Goal: Task Accomplishment & Management: Manage account settings

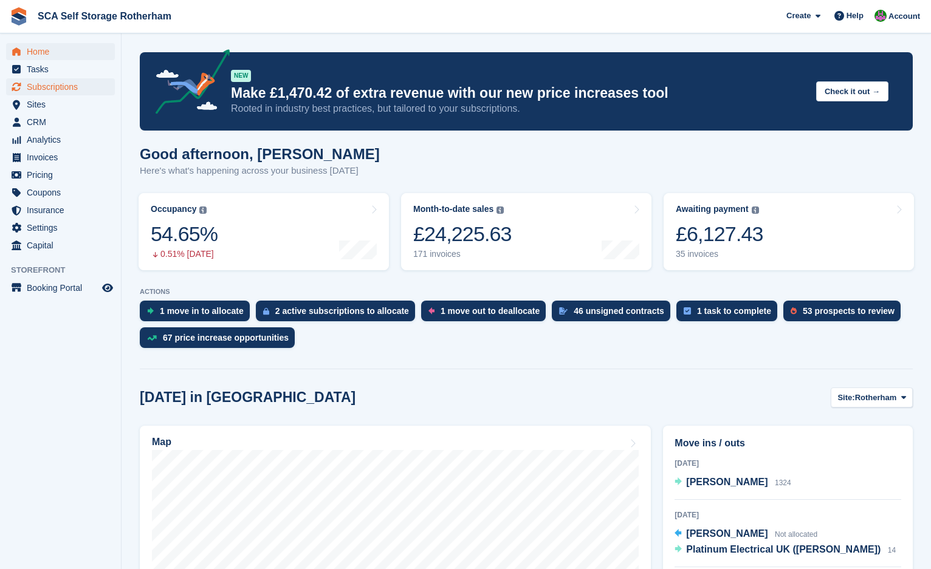
scroll to position [122, 0]
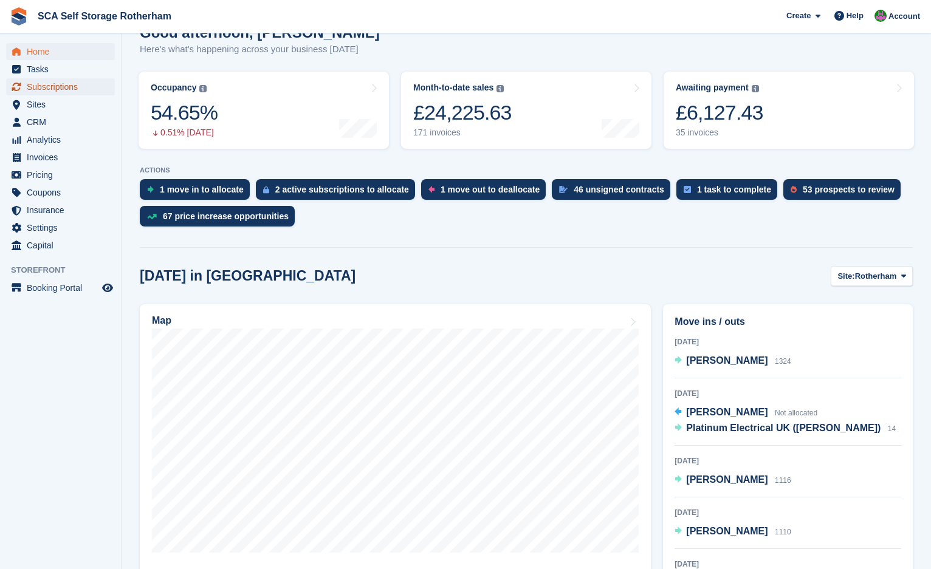
click at [69, 83] on span "Subscriptions" at bounding box center [63, 86] width 73 height 17
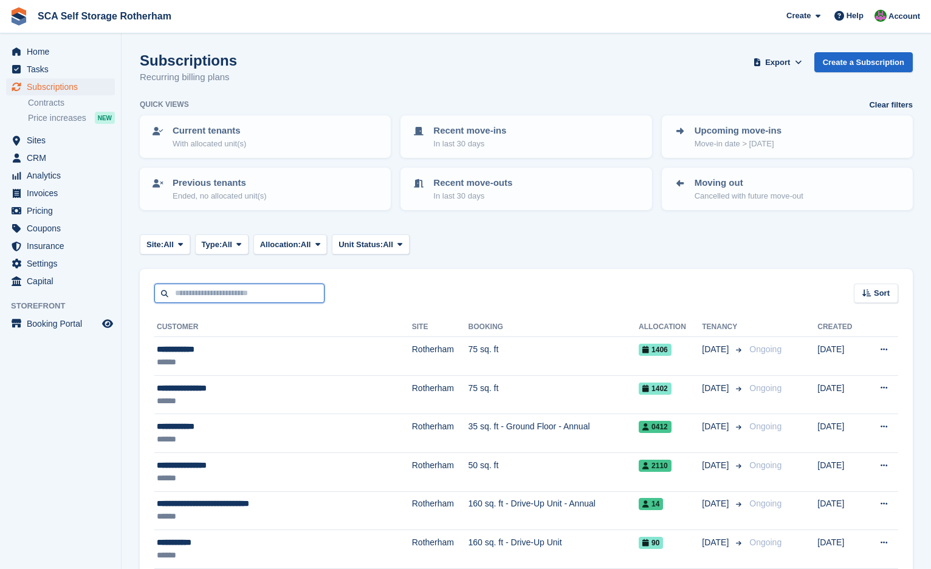
click at [225, 294] on input "text" at bounding box center [239, 294] width 170 height 20
type input "*****"
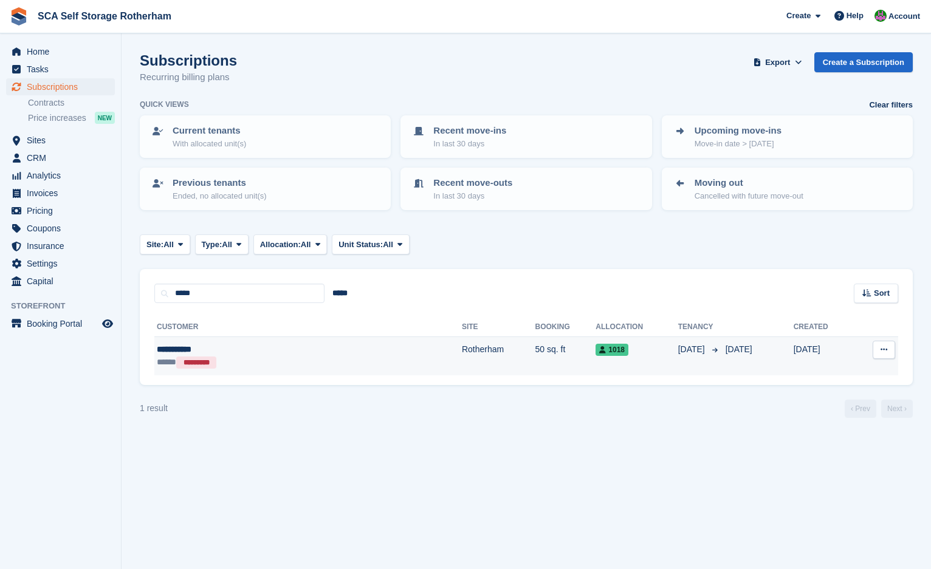
click at [462, 350] on td "Rotherham" at bounding box center [499, 356] width 74 height 38
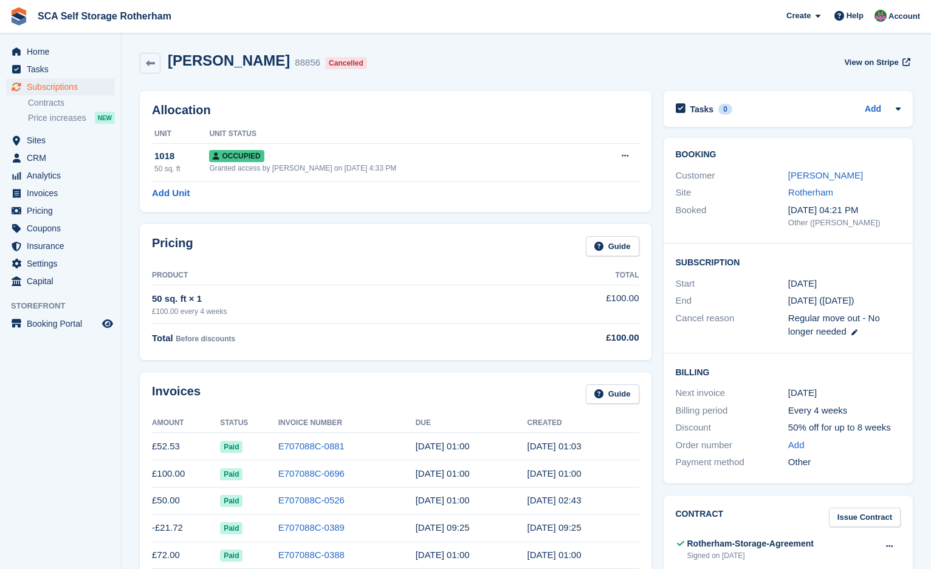
click at [438, 292] on td "50 sq. ft × 1 £100.00 every 4 weeks" at bounding box center [326, 304] width 349 height 38
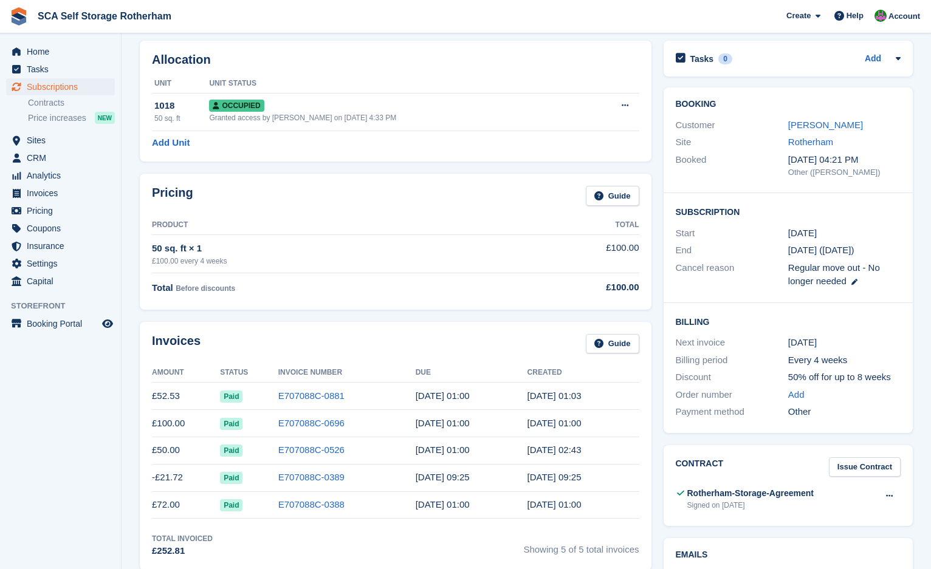
scroll to position [61, 0]
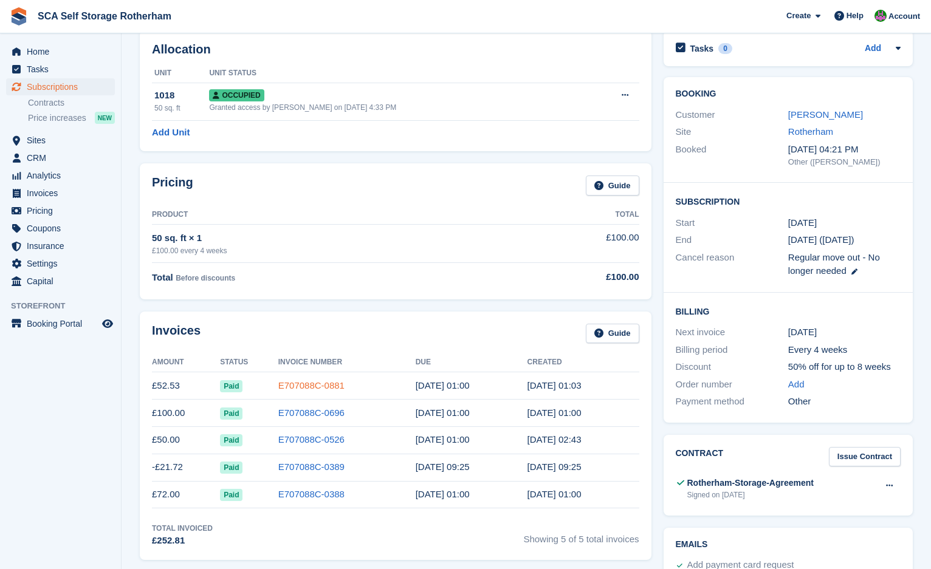
click at [295, 381] on link "E707088C-0881" at bounding box center [311, 385] width 66 height 10
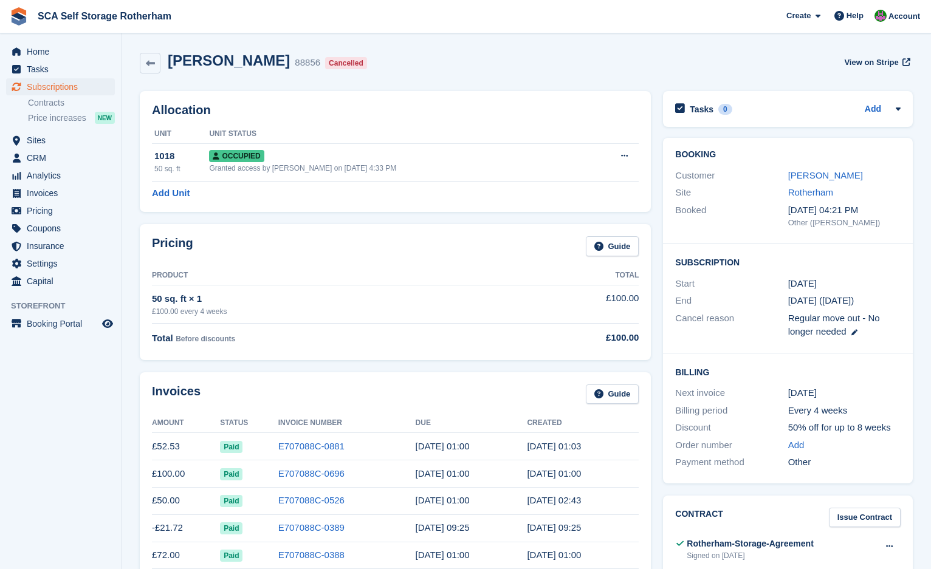
scroll to position [61, 0]
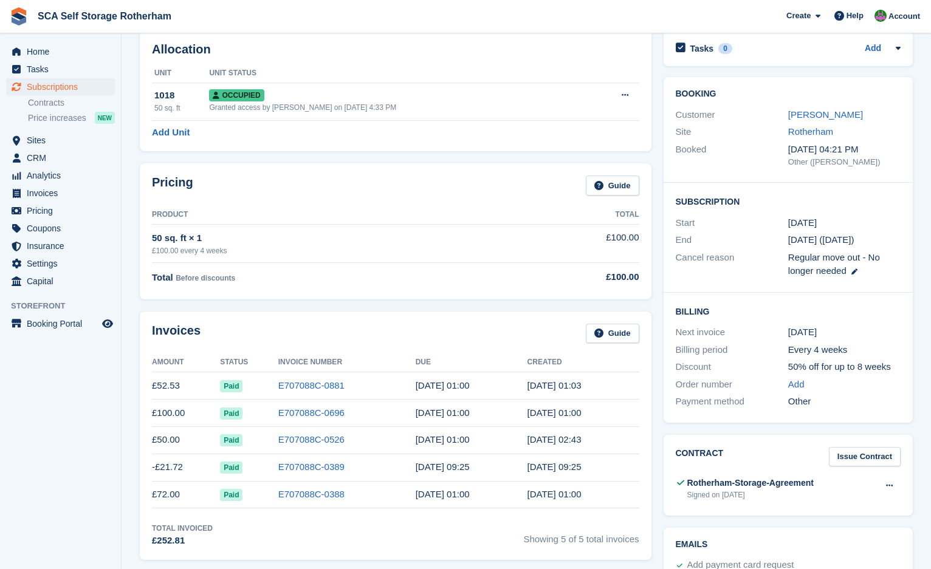
click at [439, 314] on div "Invoices Guide Amount Status Invoice Number Due Created £52.53 Paid E707088C-08…" at bounding box center [396, 436] width 512 height 249
click at [322, 385] on link "E707088C-0881" at bounding box center [311, 385] width 66 height 10
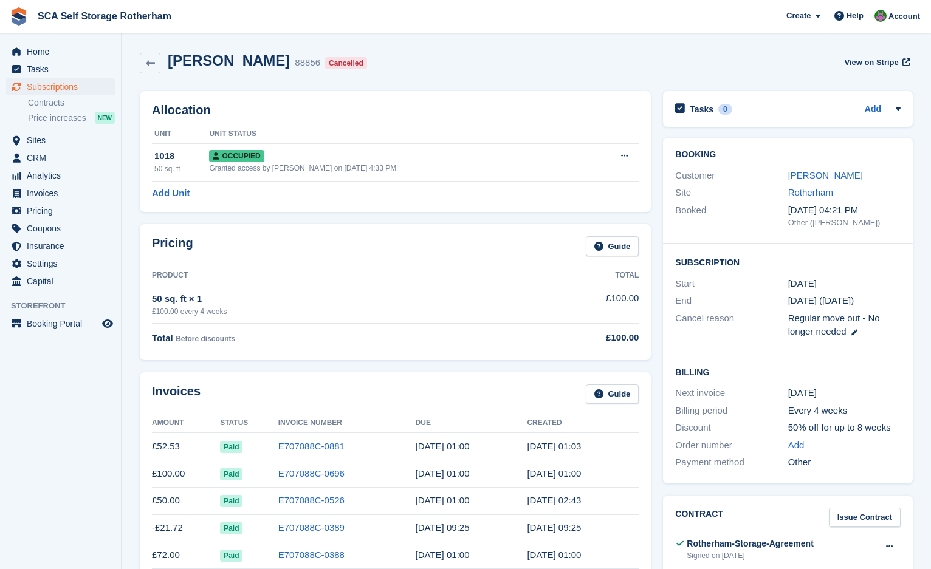
scroll to position [61, 0]
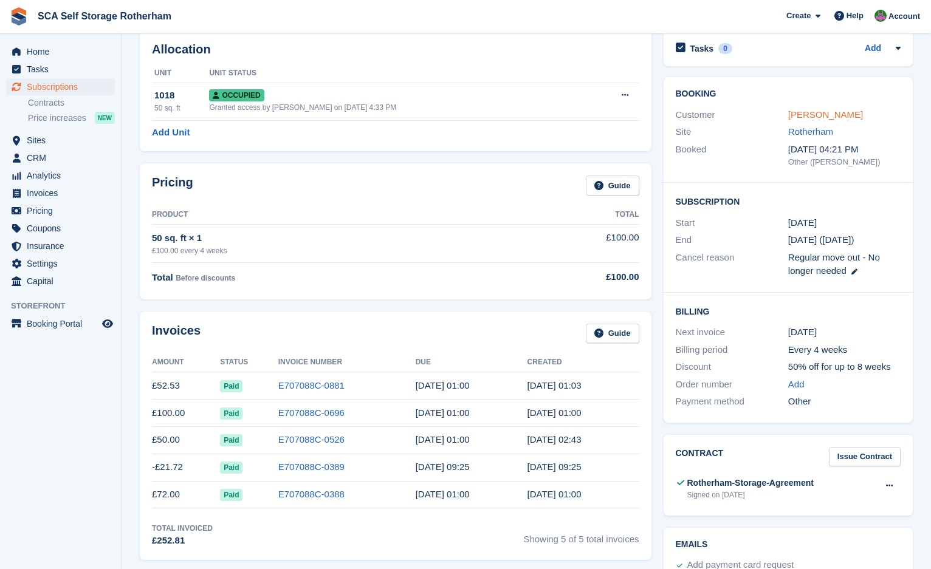
click at [817, 113] on link "Tasha Wylde" at bounding box center [825, 114] width 75 height 10
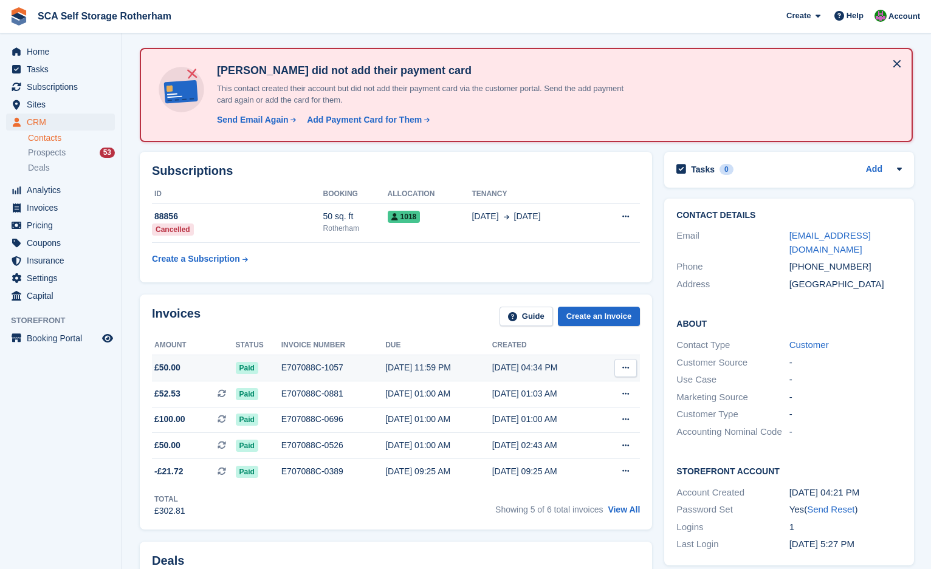
scroll to position [152, 0]
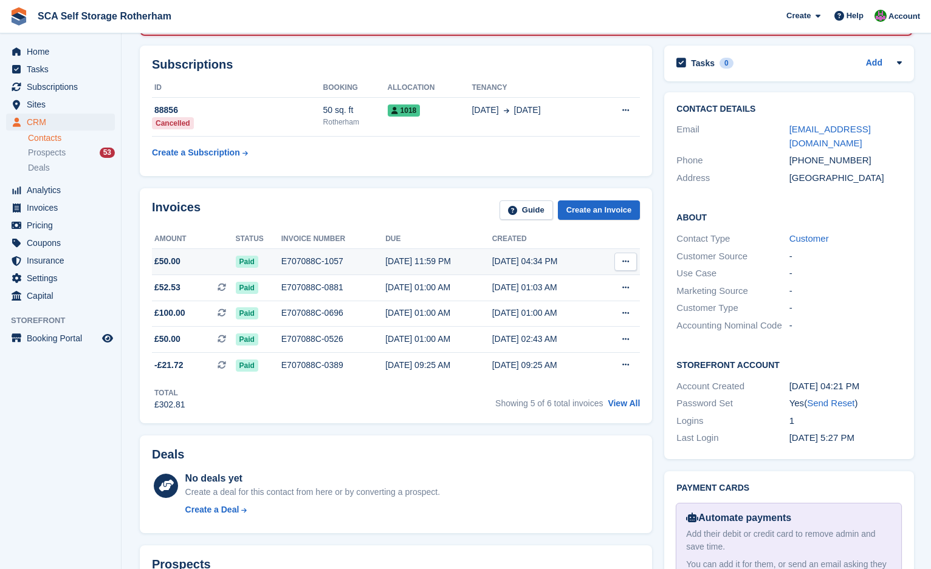
click at [388, 260] on div "15 Sep, 11:59 PM" at bounding box center [438, 261] width 107 height 13
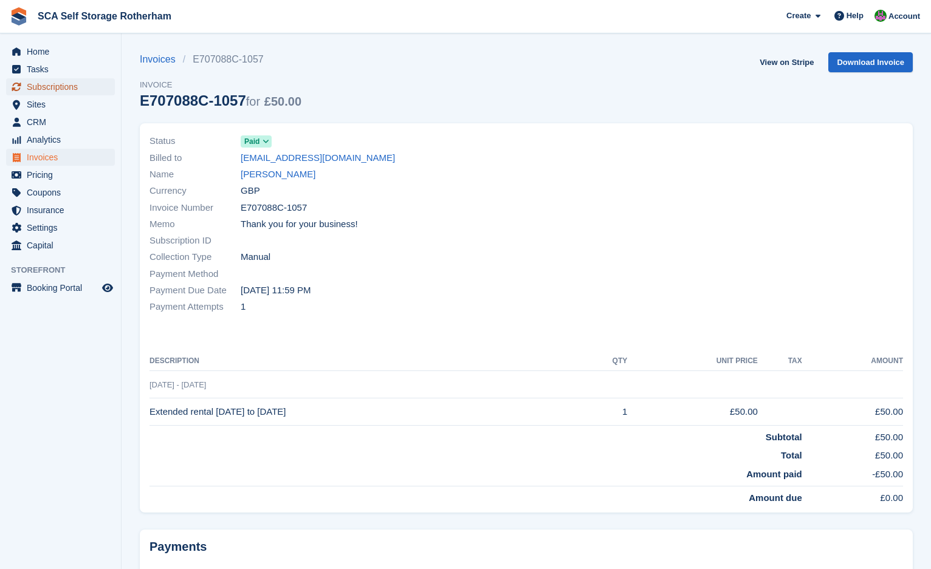
click at [69, 89] on span "Subscriptions" at bounding box center [63, 86] width 73 height 17
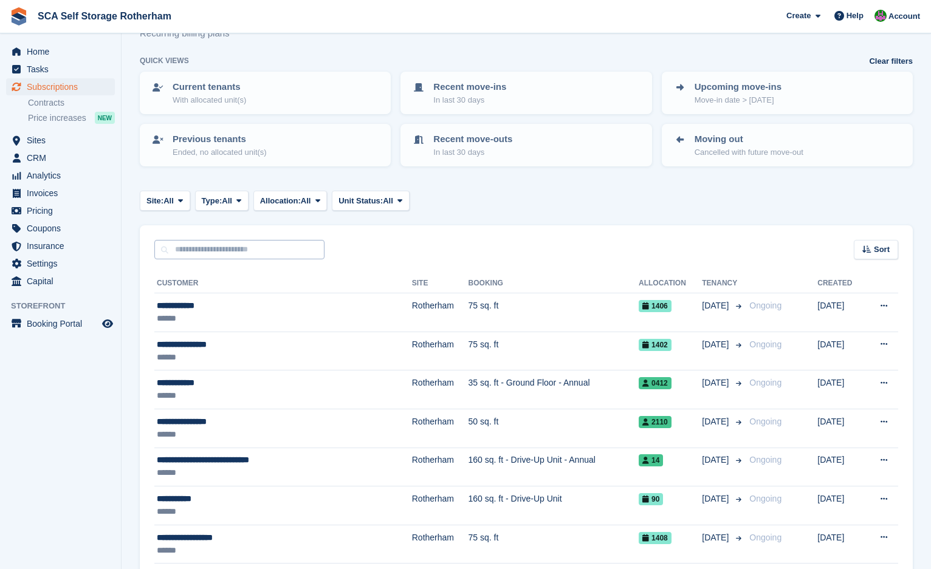
scroll to position [167, 0]
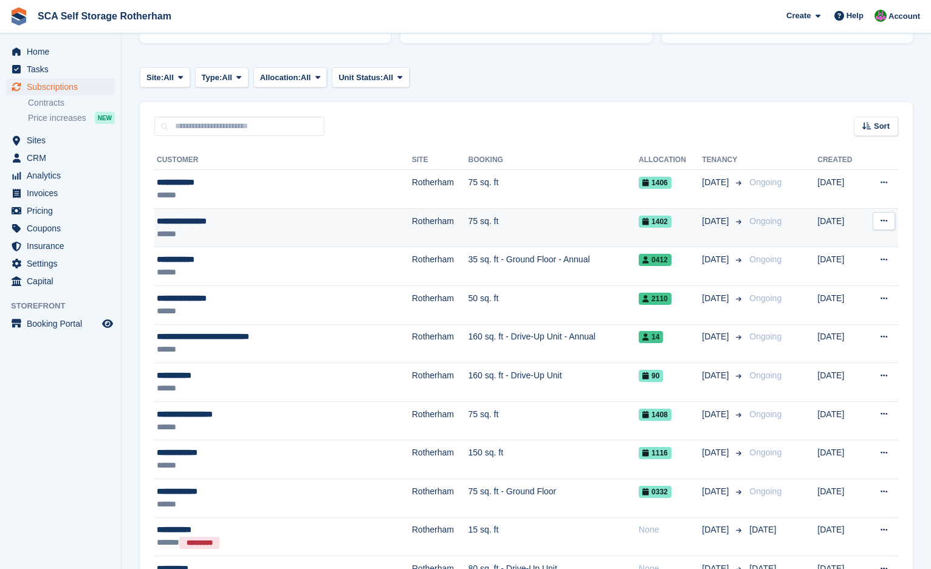
click at [328, 231] on div "******" at bounding box center [252, 234] width 190 height 13
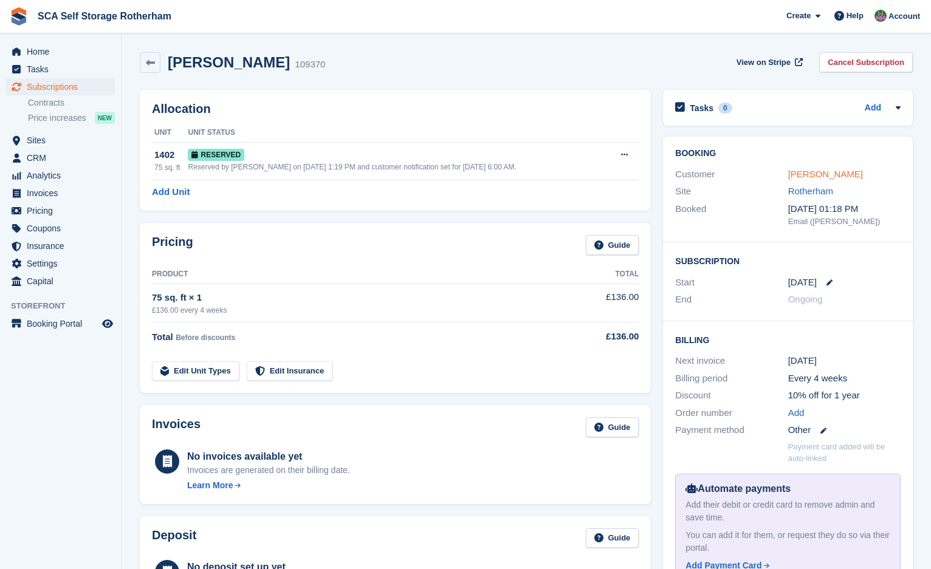
click at [817, 170] on link "[PERSON_NAME]" at bounding box center [825, 174] width 75 height 10
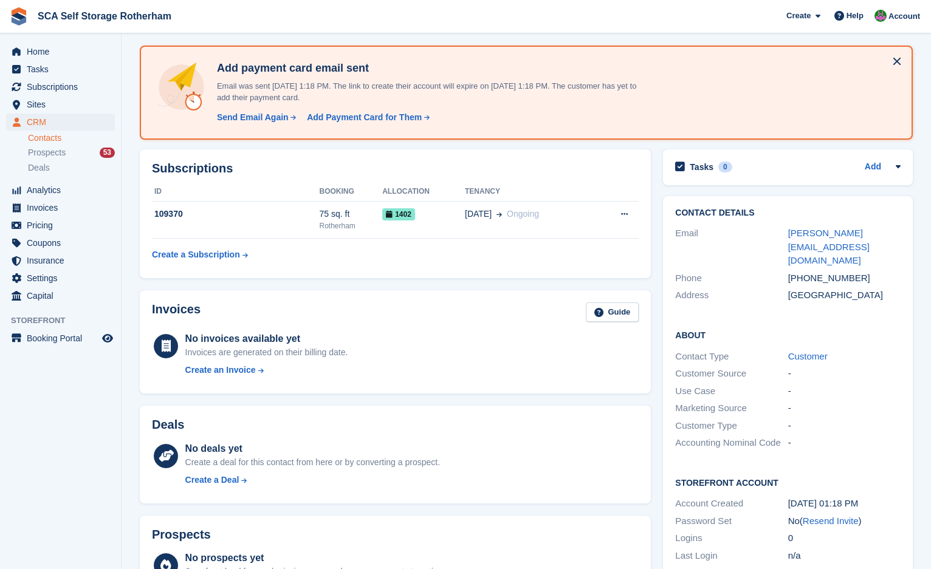
scroll to position [182, 0]
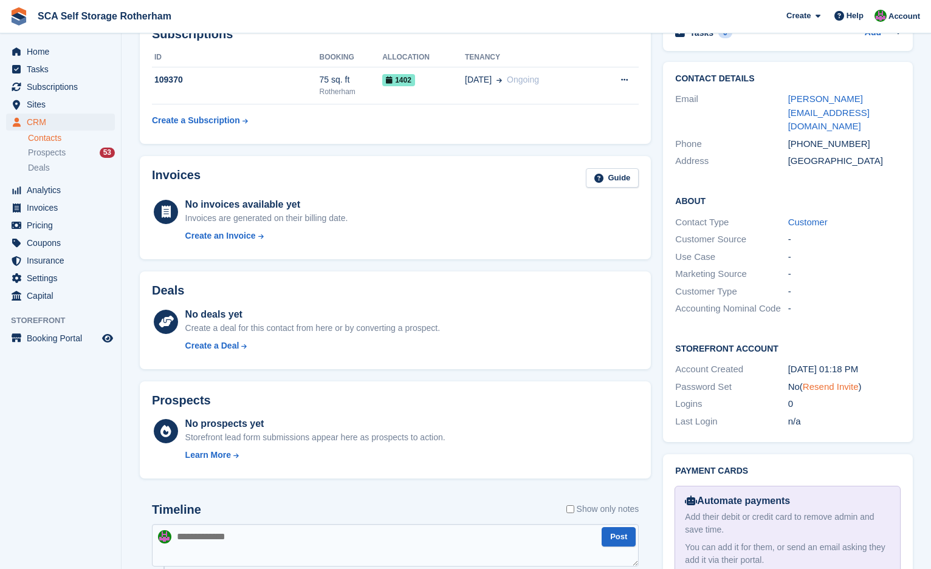
click at [814, 382] on link "Resend Invite" at bounding box center [831, 387] width 56 height 10
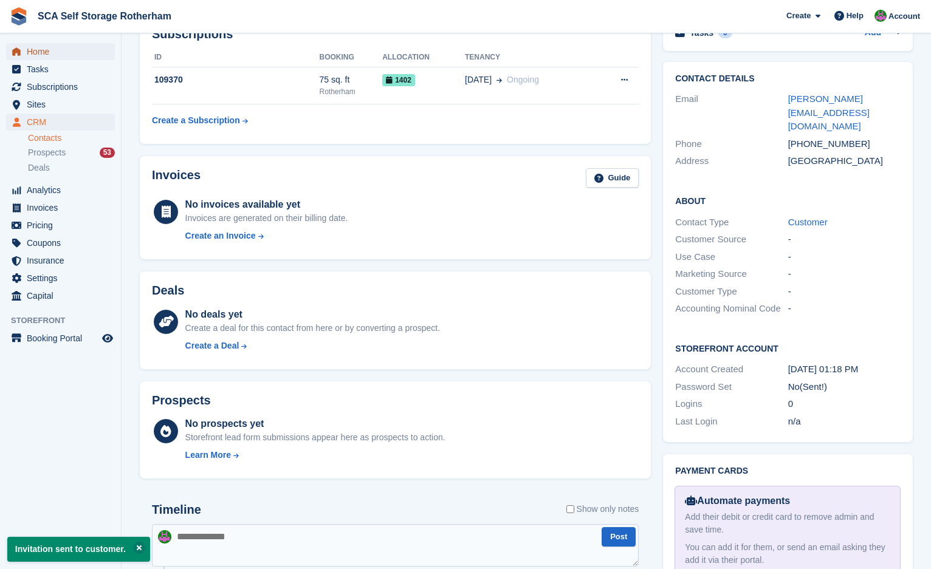
drag, startPoint x: 58, startPoint y: 52, endPoint x: 43, endPoint y: 87, distance: 37.8
click at [58, 52] on span "Home" at bounding box center [63, 51] width 73 height 17
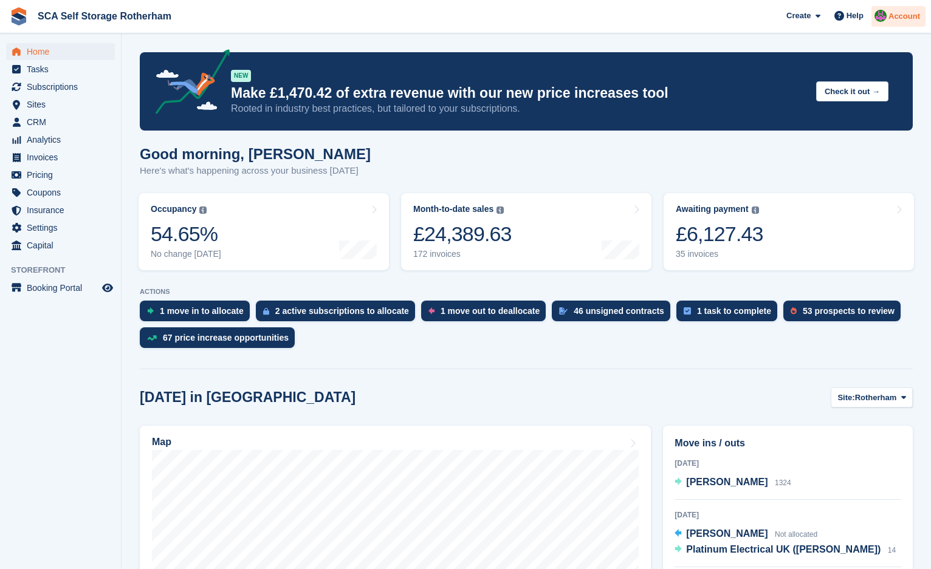
click at [895, 24] on div "Account" at bounding box center [898, 16] width 54 height 21
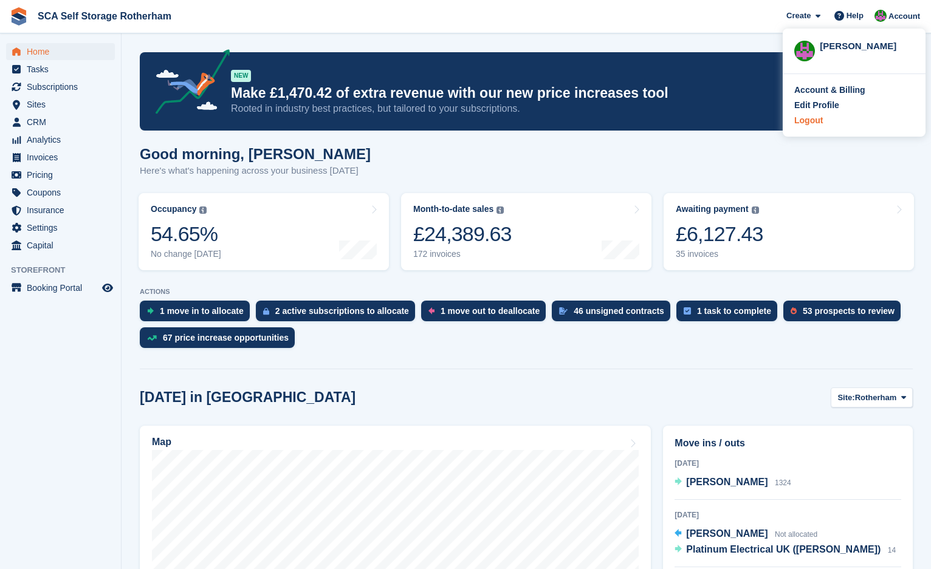
click at [815, 119] on div "Logout" at bounding box center [808, 120] width 29 height 13
